Goal: Information Seeking & Learning: Learn about a topic

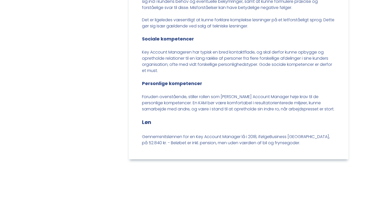
scroll to position [669, 0]
click at [225, 105] on div "Foruden ovenstående, stiller rollen som [PERSON_NAME] Account Manager høje krav…" at bounding box center [238, 105] width 193 height 25
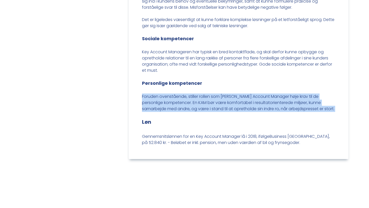
click at [225, 105] on div "Foruden ovenstående, stiller rollen som [PERSON_NAME] Account Manager høje krav…" at bounding box center [238, 105] width 193 height 25
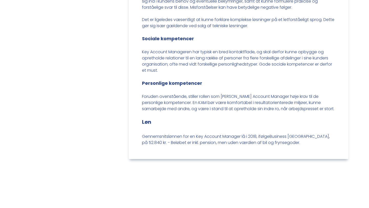
click at [225, 135] on div "Gennemsnitslønnen for en Key Account Manager lå i 2018, ifølge Business Danmark…" at bounding box center [238, 139] width 193 height 12
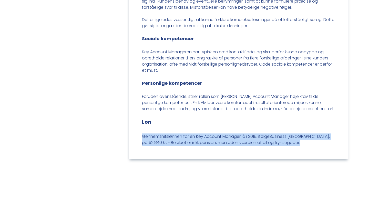
click at [225, 135] on div "Gennemsnitslønnen for en Key Account Manager lå i 2018, ifølge Business Danmark…" at bounding box center [238, 139] width 193 height 12
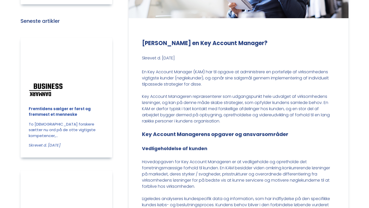
scroll to position [0, 0]
